Goal: Find specific page/section: Find specific page/section

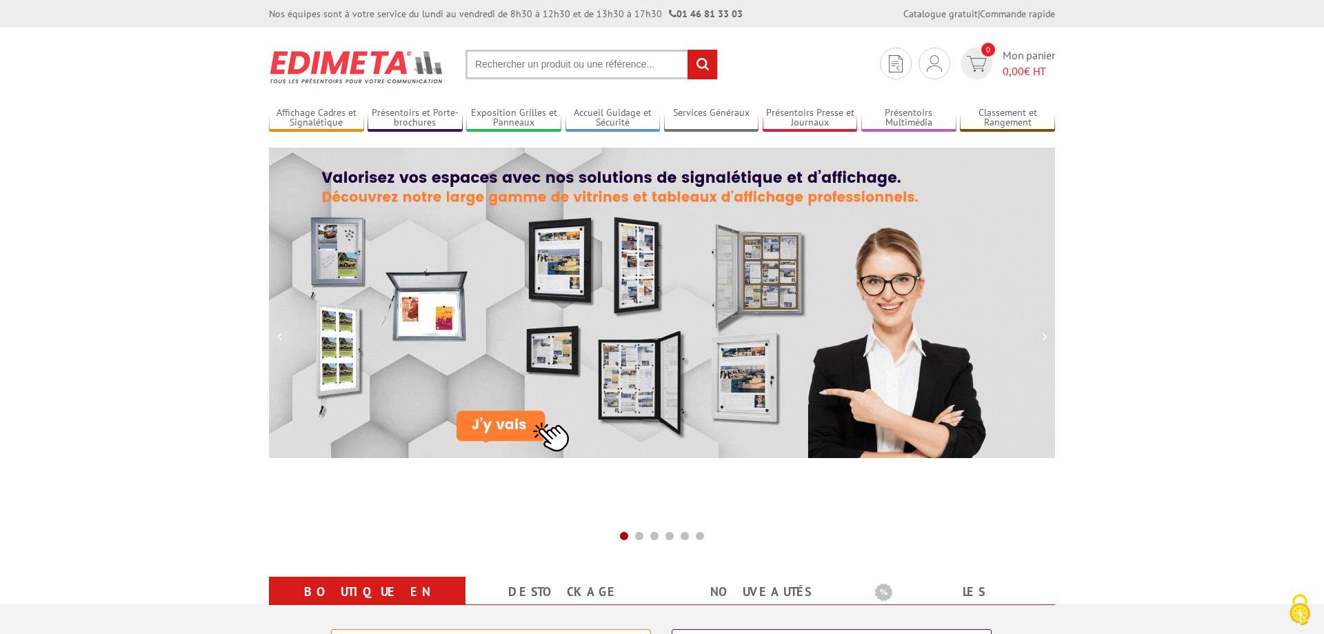
click at [496, 69] on input "text" at bounding box center [592, 65] width 252 height 30
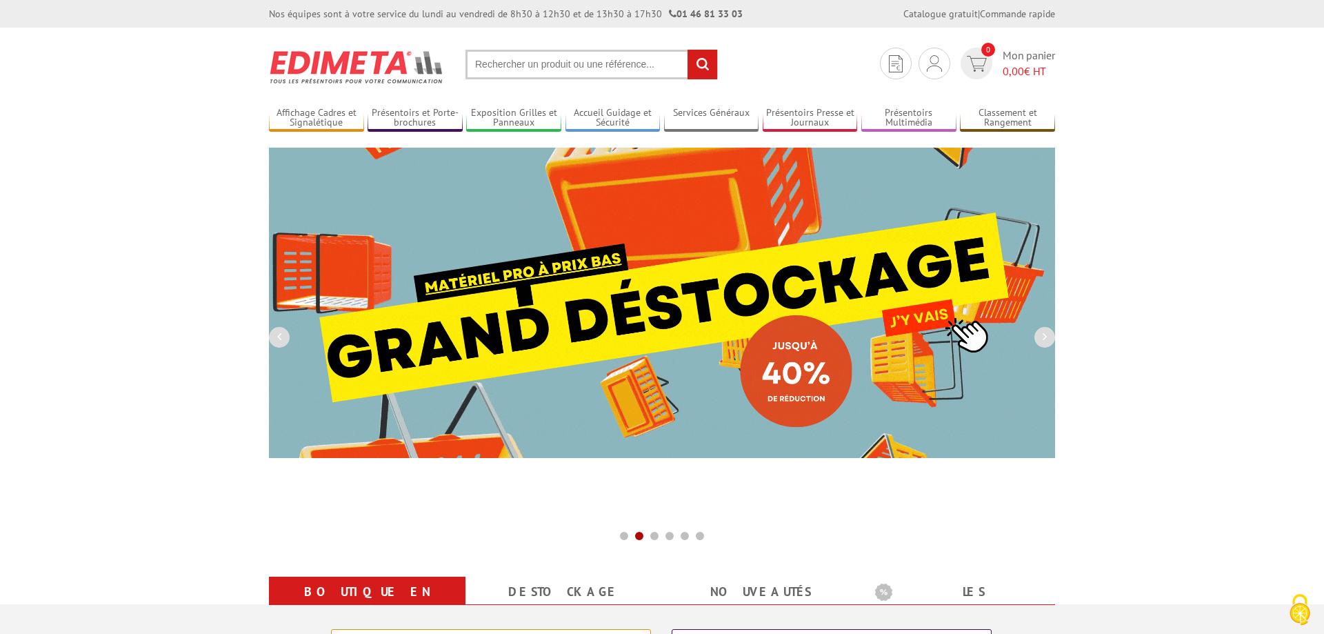
click at [485, 60] on input "text" at bounding box center [592, 65] width 252 height 30
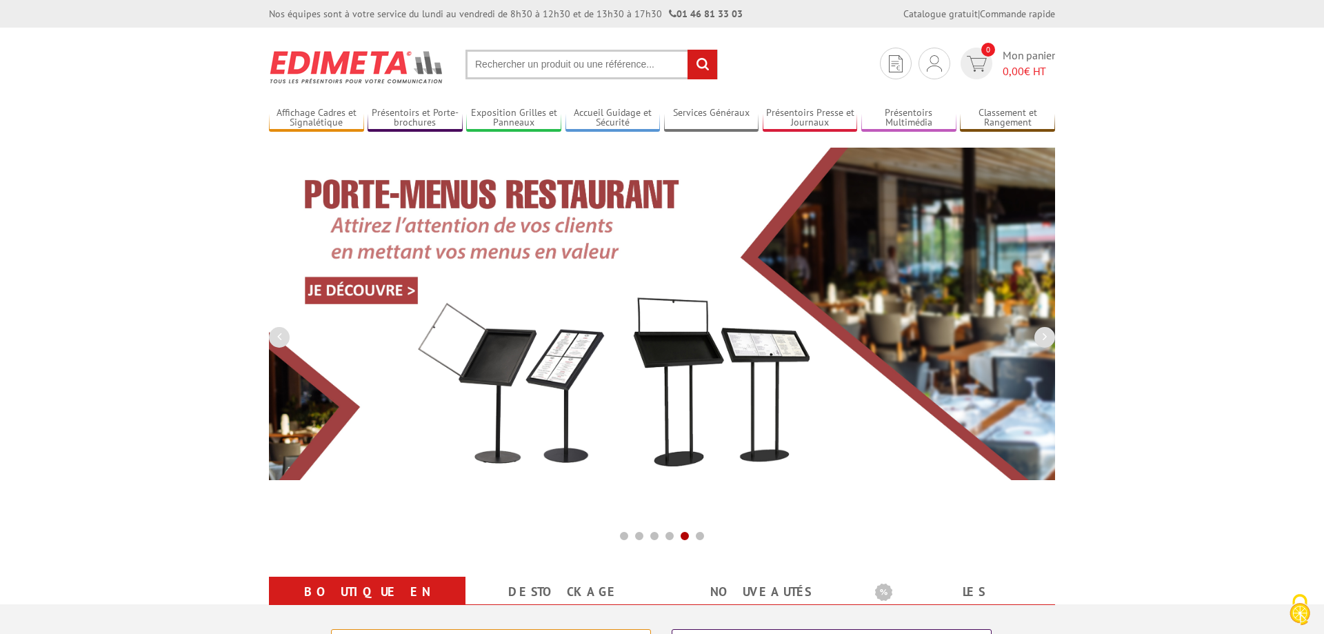
click at [491, 69] on input "text" at bounding box center [592, 65] width 252 height 30
paste input "215509"
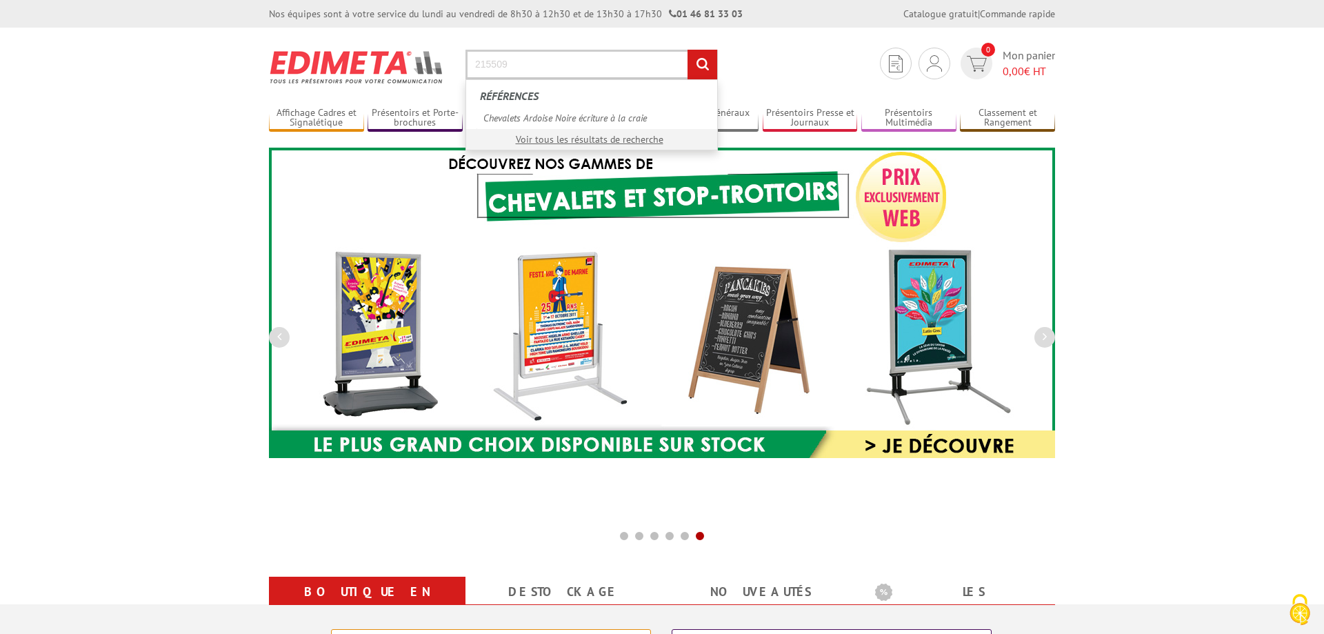
type input "215509"
click at [688, 50] on input "rechercher" at bounding box center [703, 65] width 30 height 30
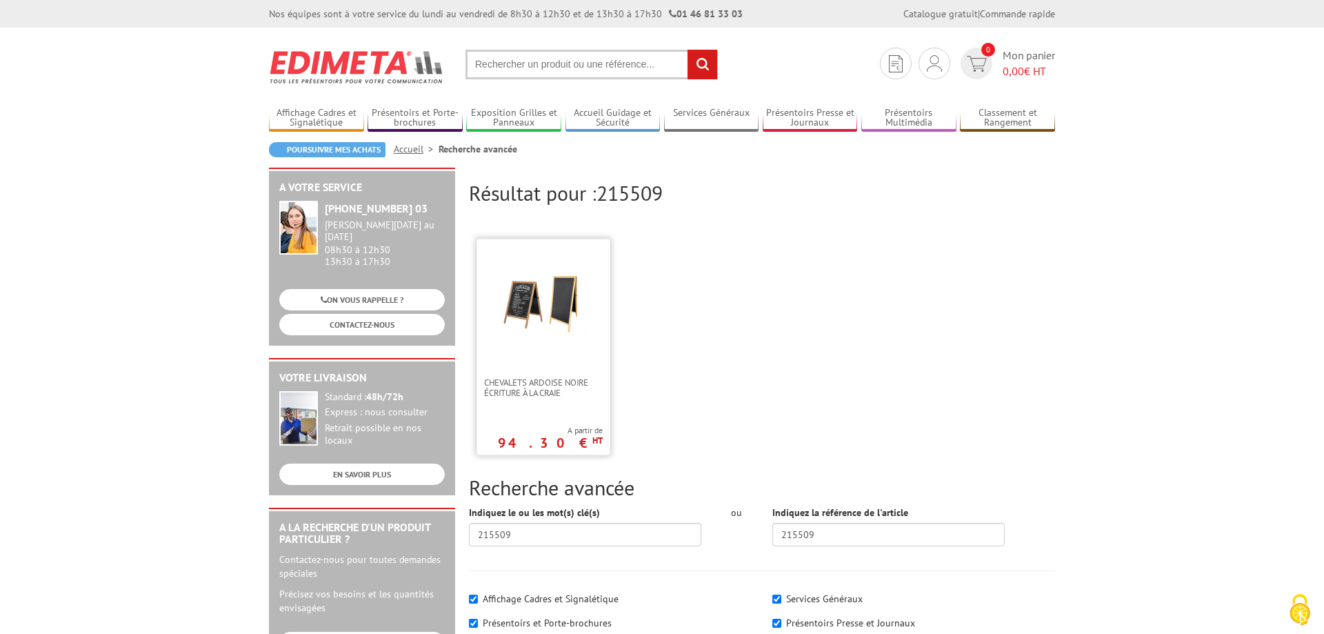
click at [526, 310] on img at bounding box center [544, 305] width 90 height 90
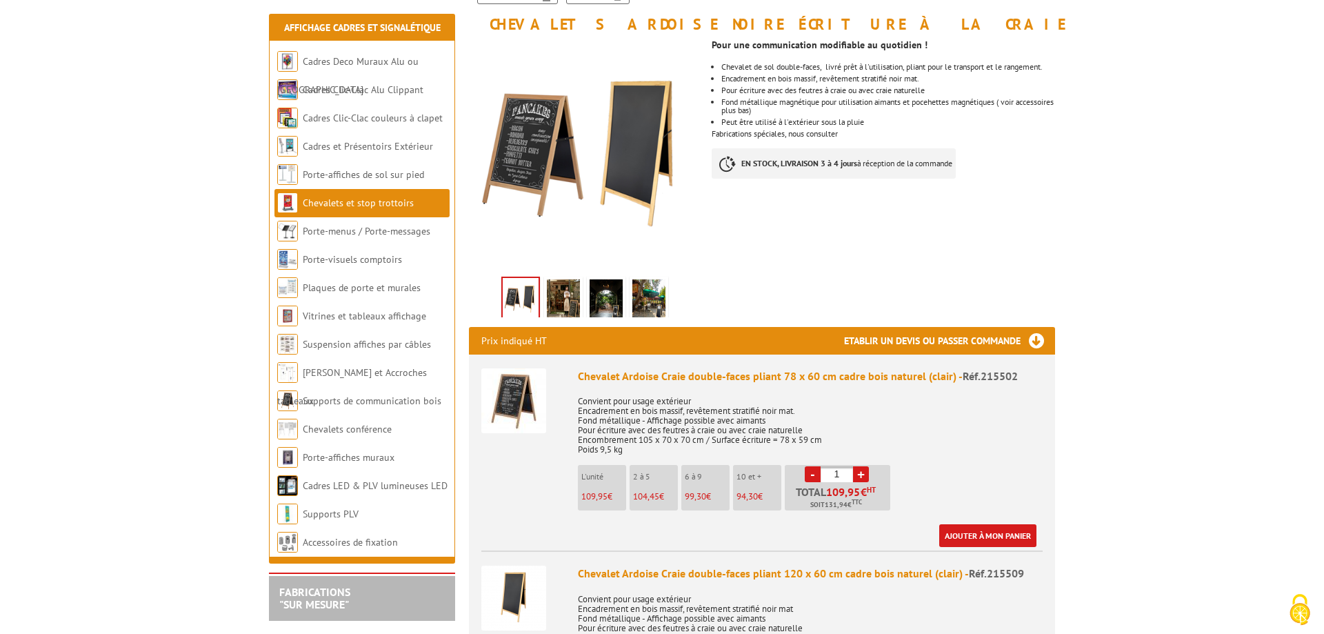
scroll to position [281, 0]
